Goal: Task Accomplishment & Management: Use online tool/utility

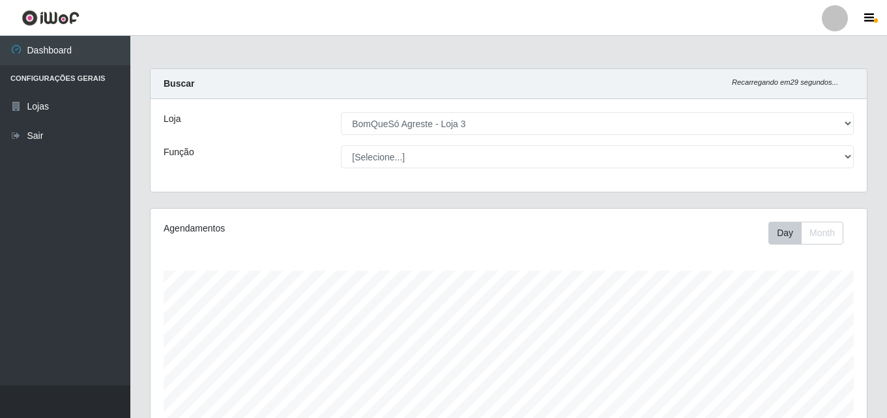
select select "215"
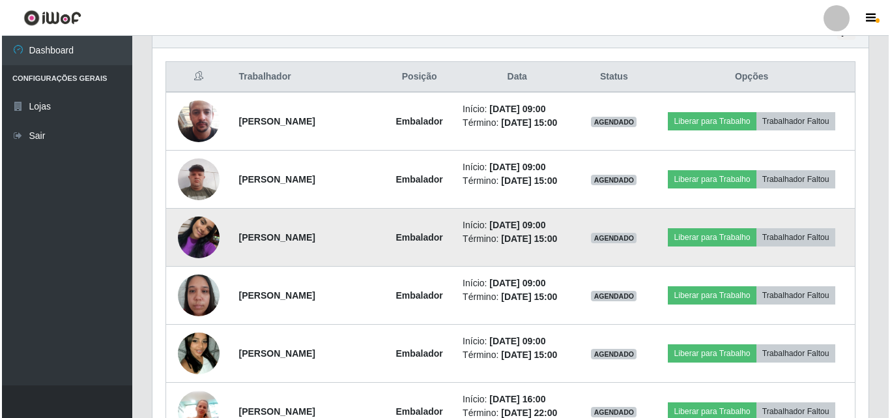
scroll to position [456, 0]
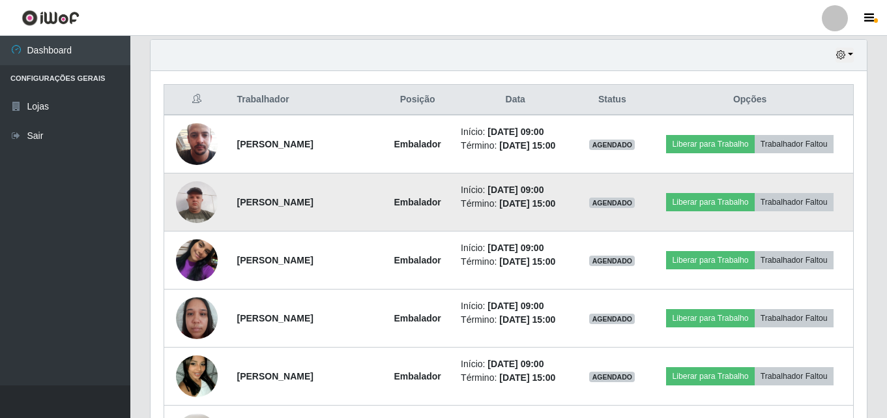
click at [182, 192] on img at bounding box center [197, 201] width 42 height 55
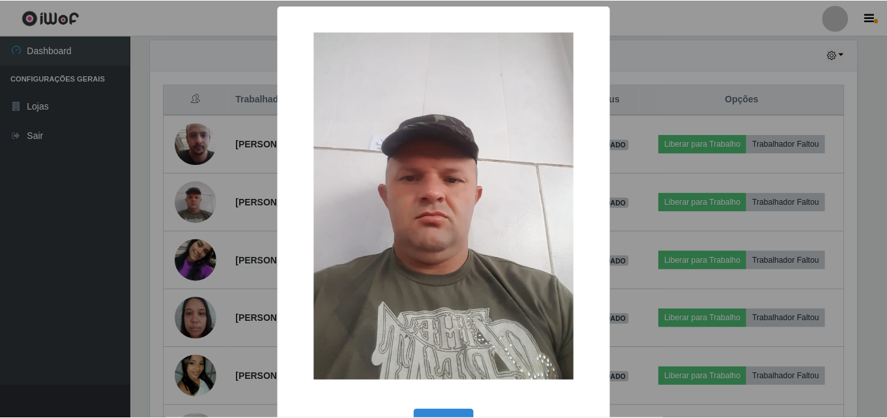
scroll to position [270, 709]
click at [144, 171] on div "× OK Cancel" at bounding box center [445, 209] width 890 height 418
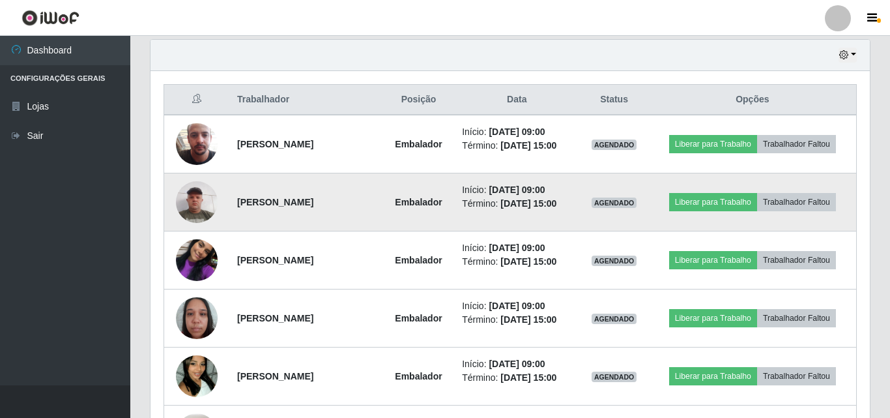
scroll to position [270, 716]
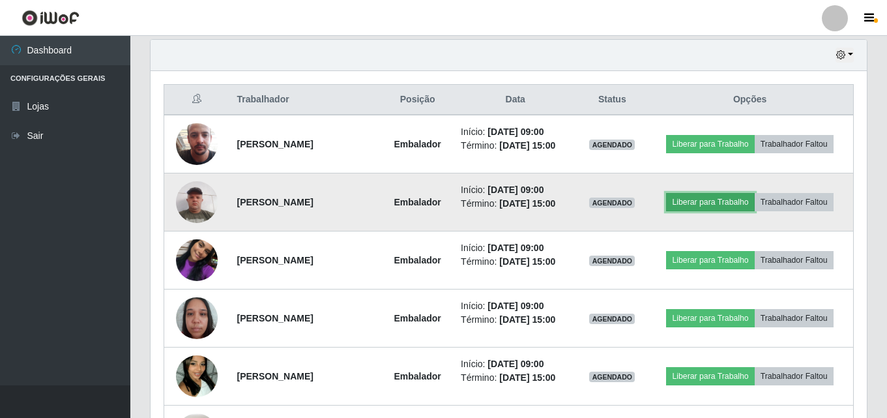
click at [724, 201] on button "Liberar para Trabalho" at bounding box center [710, 202] width 88 height 18
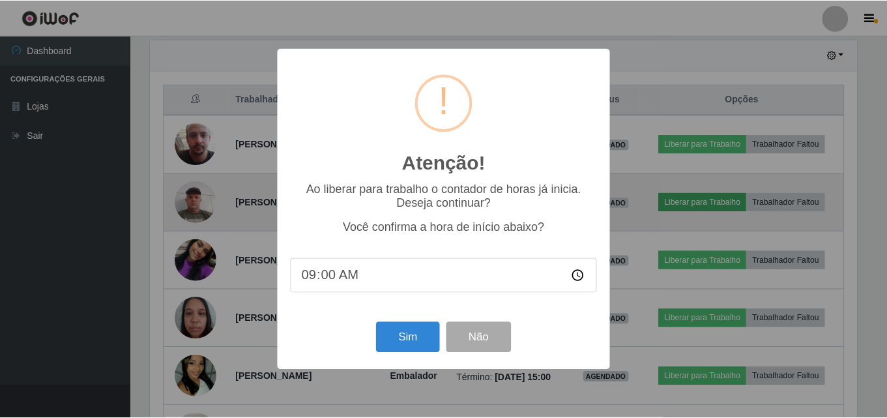
scroll to position [270, 709]
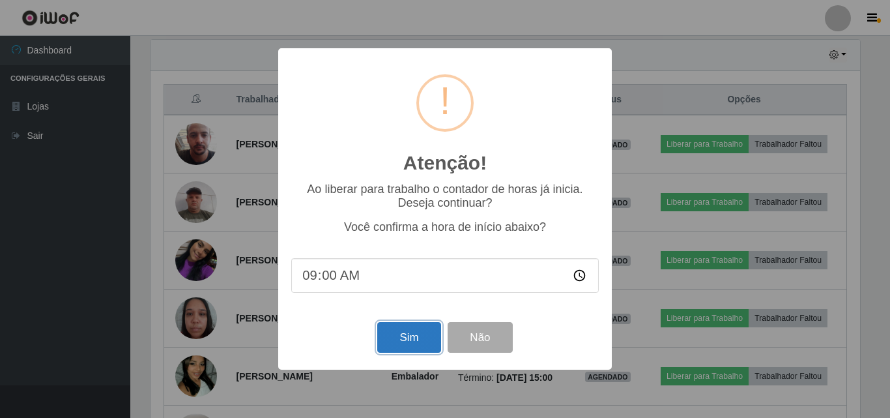
click at [420, 334] on button "Sim" at bounding box center [408, 337] width 63 height 31
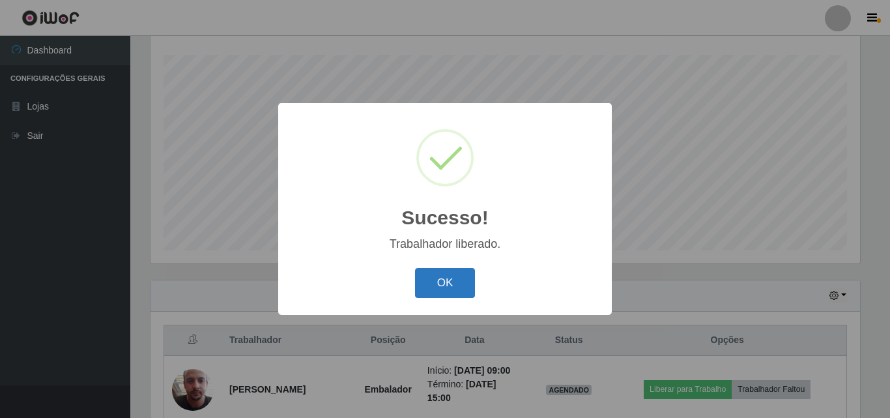
click at [446, 272] on button "OK" at bounding box center [445, 283] width 61 height 31
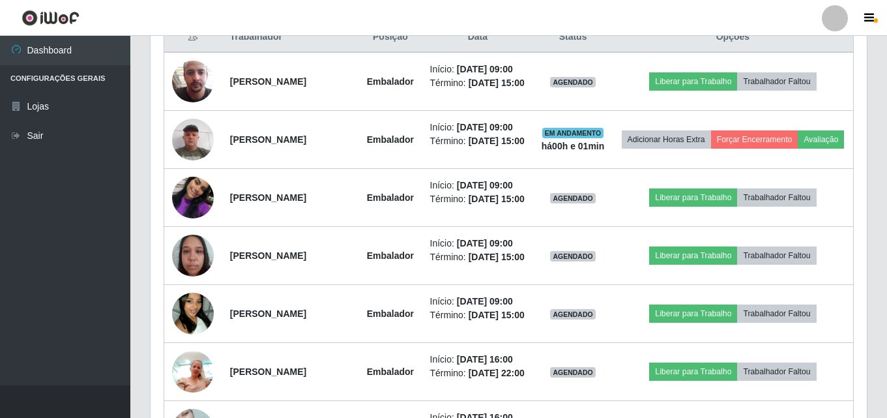
scroll to position [541, 0]
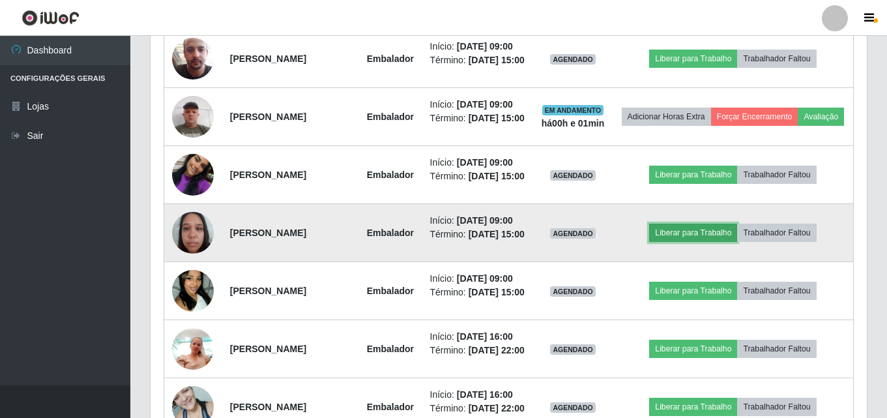
click at [686, 242] on button "Liberar para Trabalho" at bounding box center [693, 232] width 88 height 18
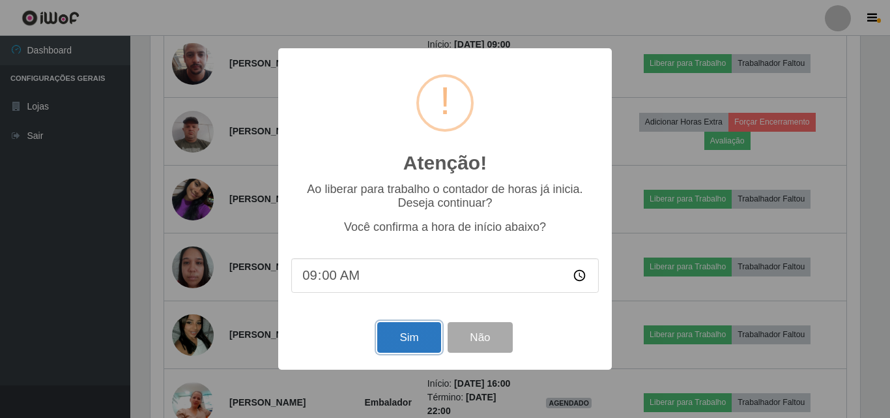
click at [403, 332] on button "Sim" at bounding box center [408, 337] width 63 height 31
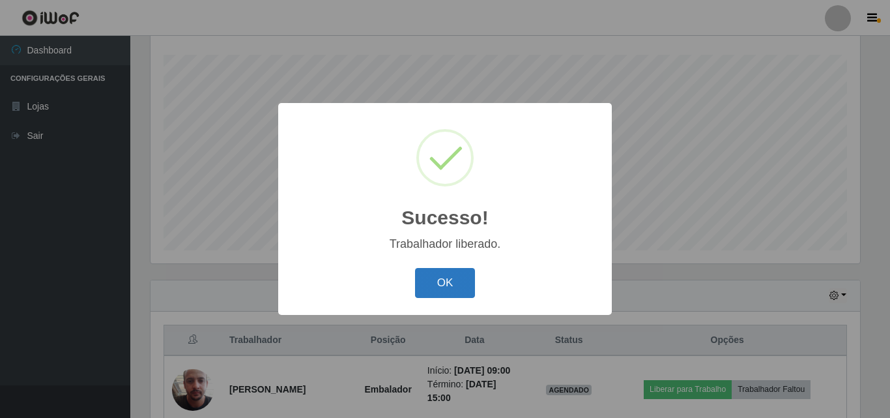
click at [451, 283] on button "OK" at bounding box center [445, 283] width 61 height 31
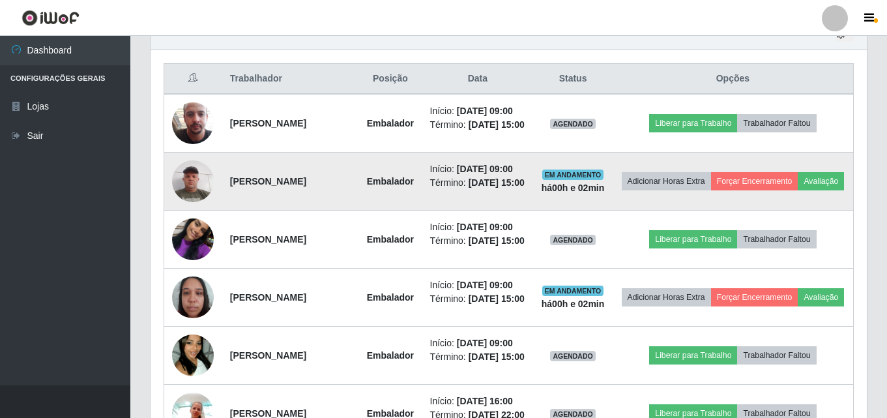
scroll to position [541, 0]
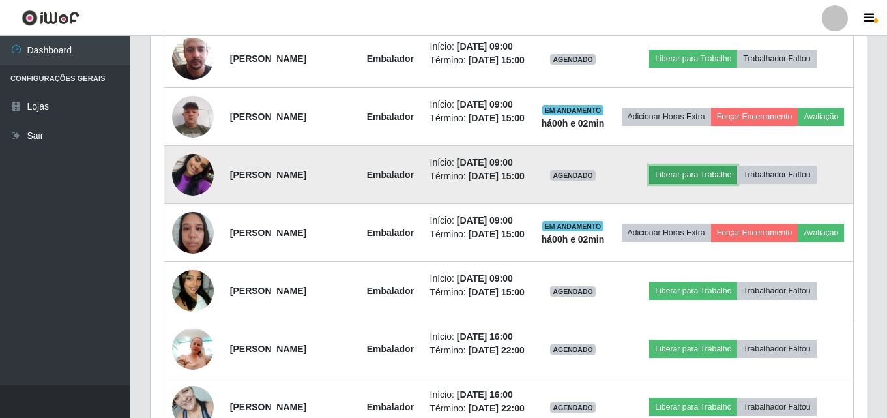
click at [686, 184] on button "Liberar para Trabalho" at bounding box center [693, 174] width 88 height 18
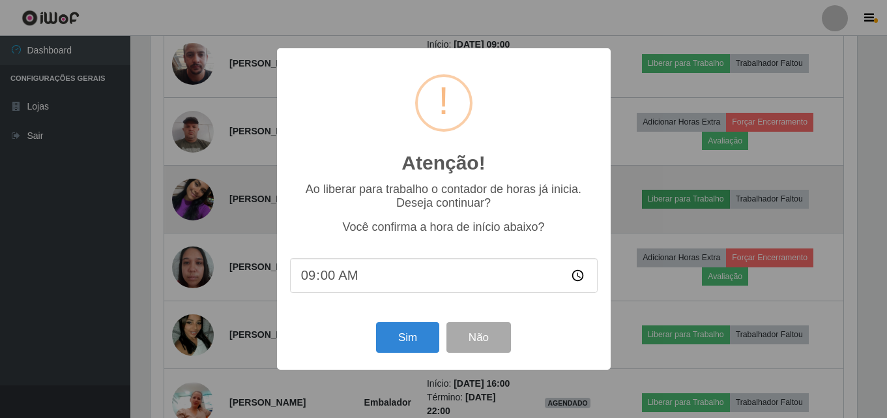
scroll to position [270, 709]
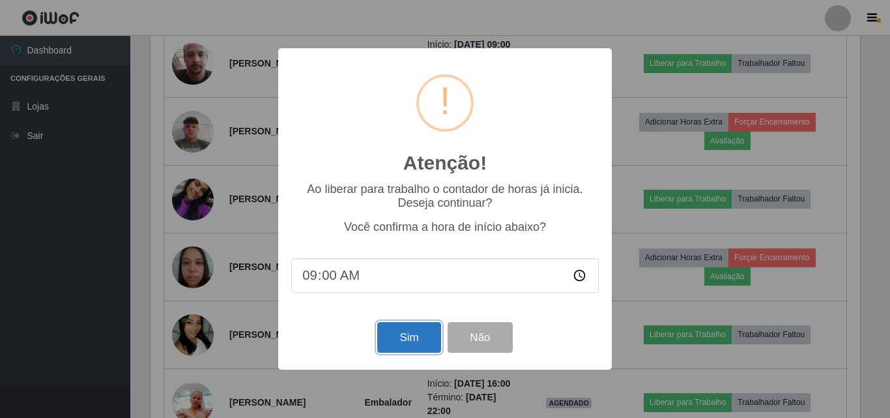
click at [406, 337] on button "Sim" at bounding box center [408, 337] width 63 height 31
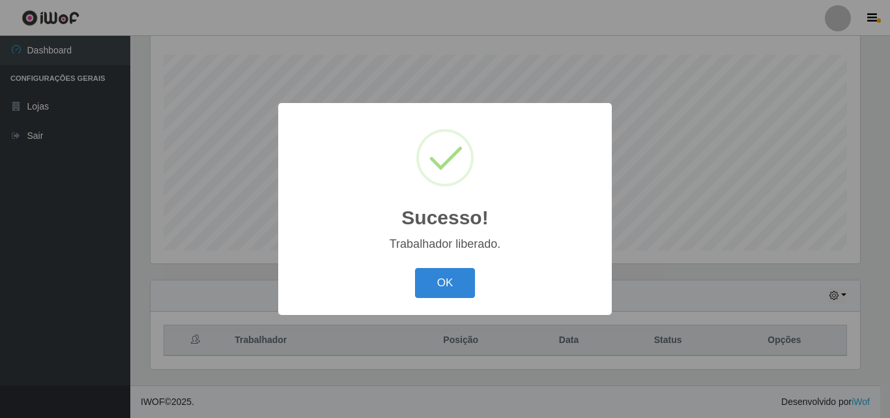
click at [440, 288] on button "OK" at bounding box center [445, 283] width 61 height 31
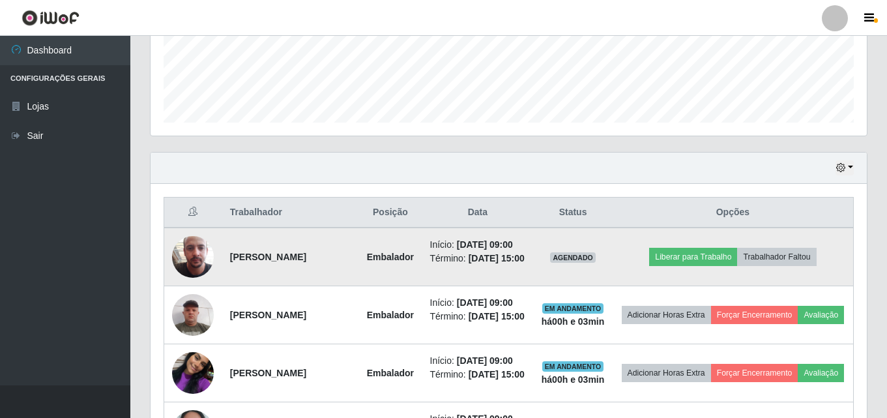
scroll to position [346, 0]
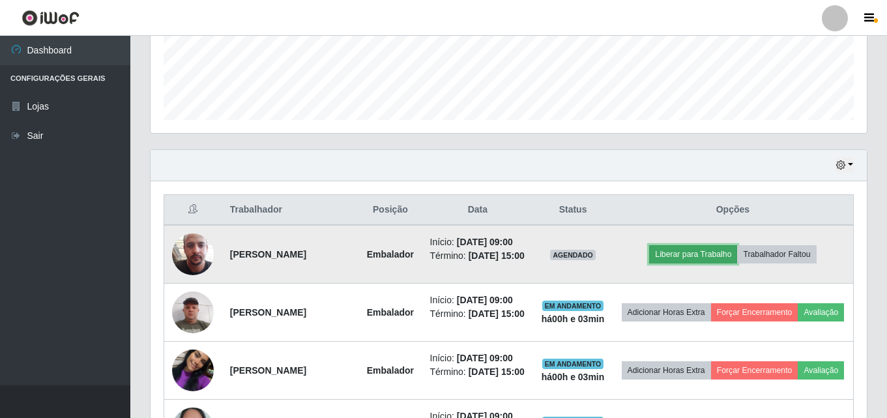
click at [681, 256] on button "Liberar para Trabalho" at bounding box center [693, 254] width 88 height 18
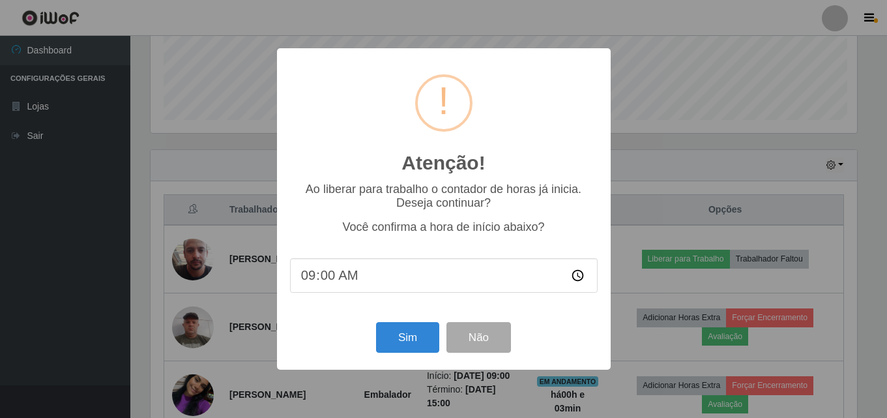
scroll to position [270, 709]
click at [399, 347] on button "Sim" at bounding box center [408, 337] width 63 height 31
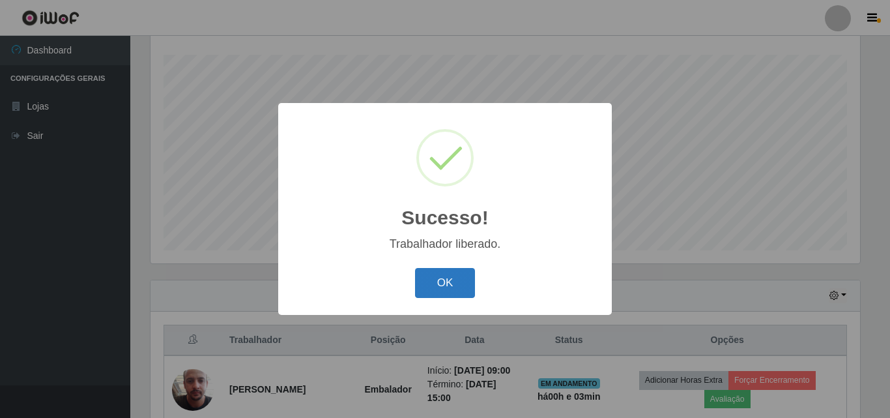
click at [457, 277] on button "OK" at bounding box center [445, 283] width 61 height 31
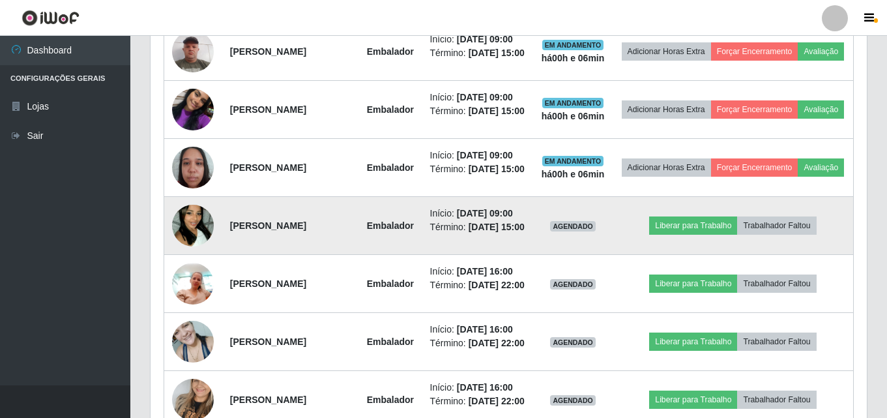
scroll to position [672, 0]
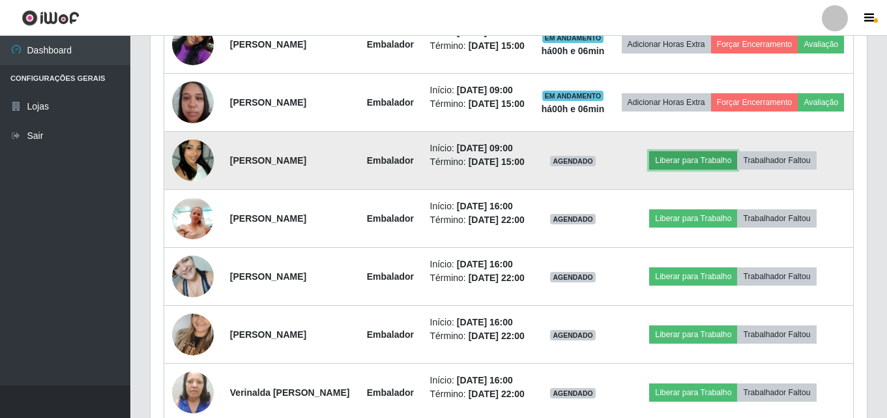
click at [672, 169] on button "Liberar para Trabalho" at bounding box center [693, 160] width 88 height 18
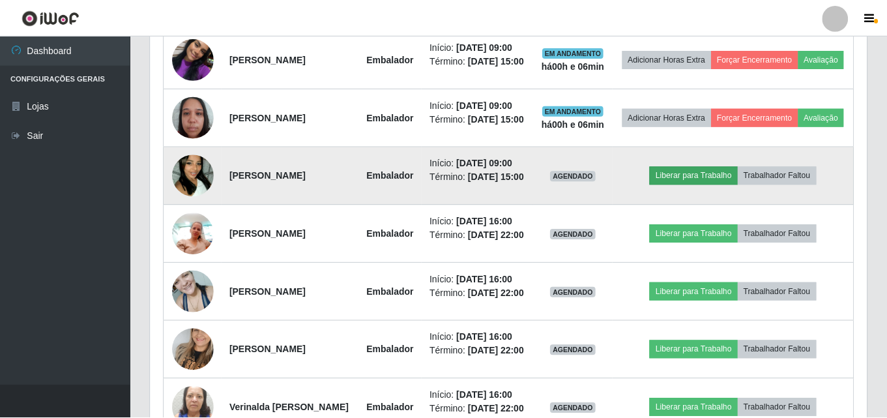
scroll to position [270, 709]
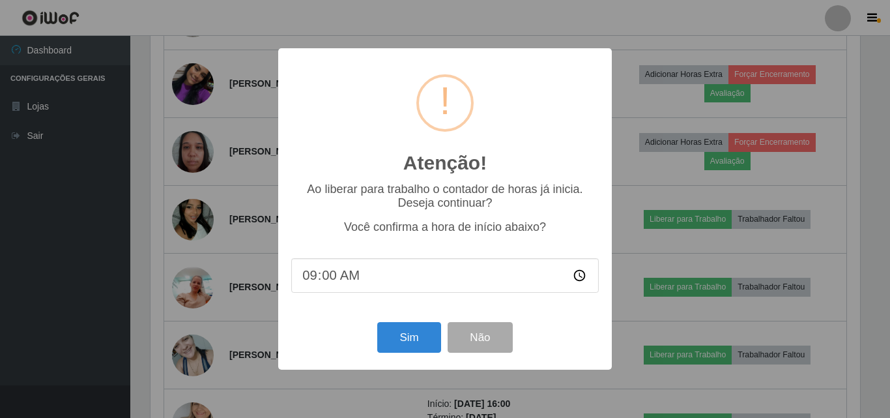
type input "09:06"
click at [423, 348] on button "Sim" at bounding box center [408, 337] width 63 height 31
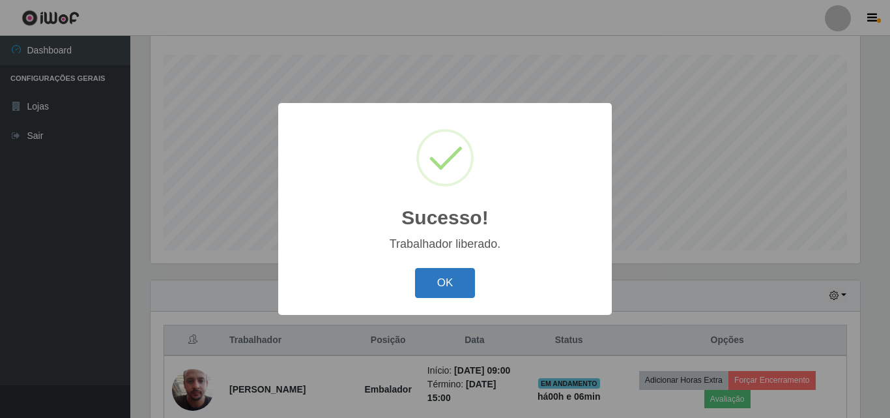
click at [435, 282] on button "OK" at bounding box center [445, 283] width 61 height 31
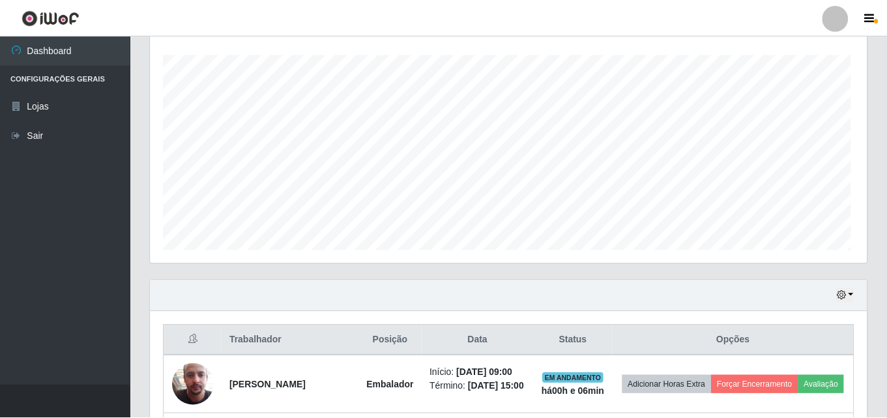
scroll to position [270, 716]
